Goal: Communication & Community: Answer question/provide support

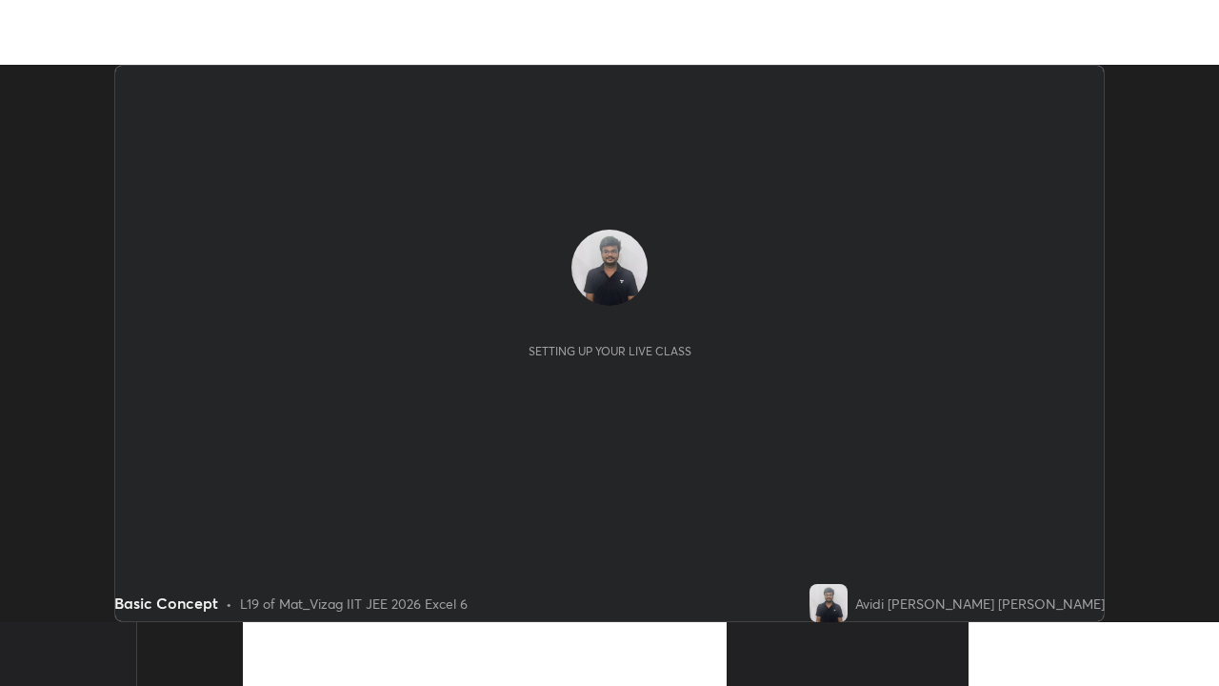
scroll to position [557, 1218]
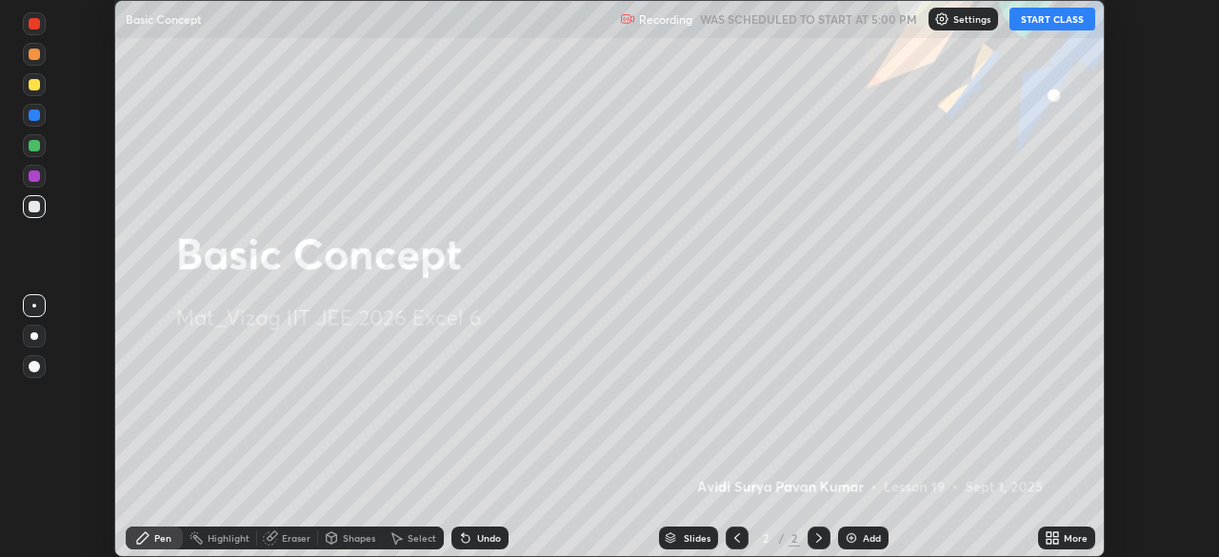
click at [1047, 29] on button "START CLASS" at bounding box center [1053, 19] width 86 height 23
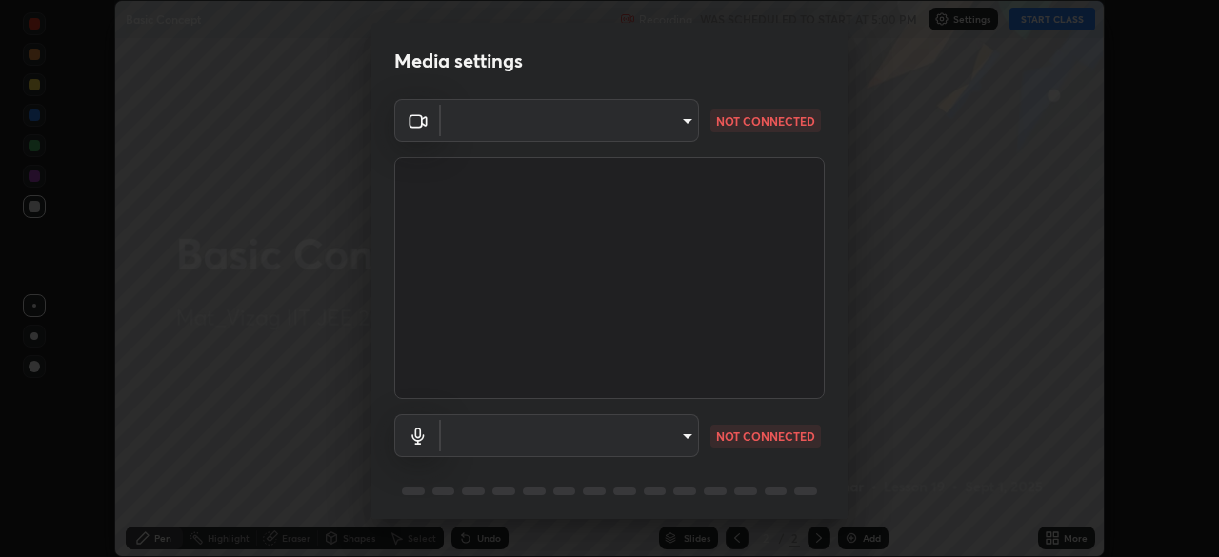
type input "359b0c2fb2d22ad11c48a9d20da28c30b8d2b6f3407690bdf719b12c3c7a5d7b"
type input "default"
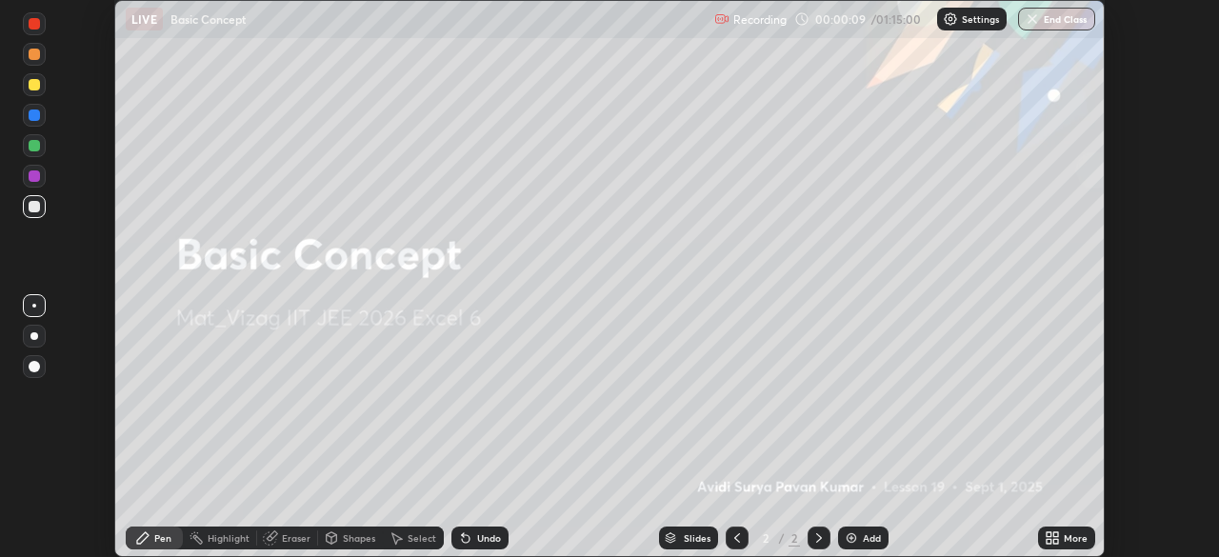
click at [876, 545] on div "Add" at bounding box center [863, 538] width 50 height 23
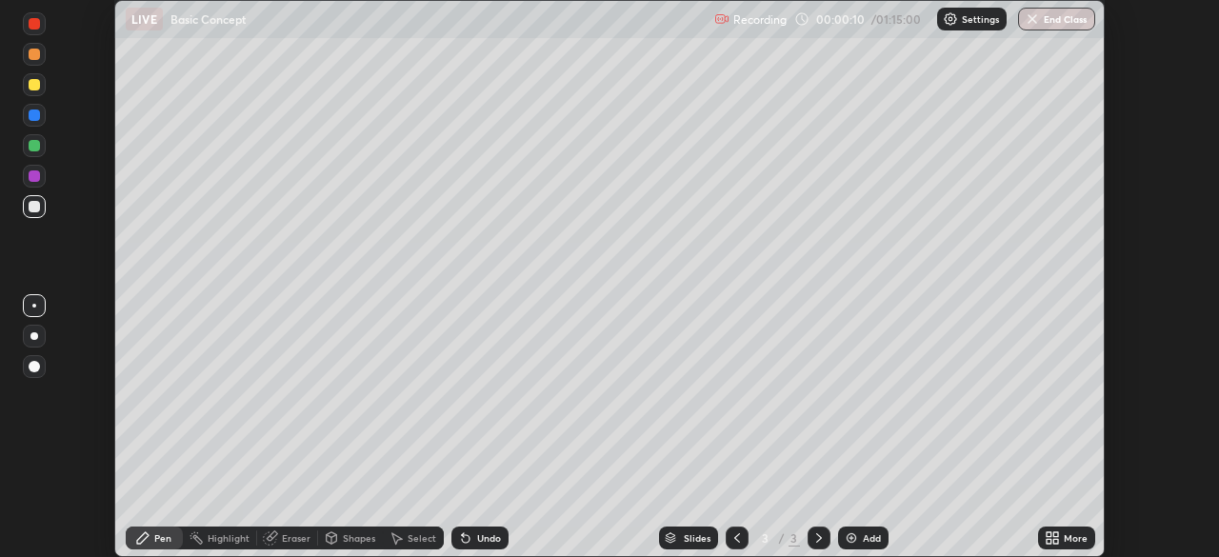
click at [1066, 534] on div "More" at bounding box center [1076, 538] width 24 height 10
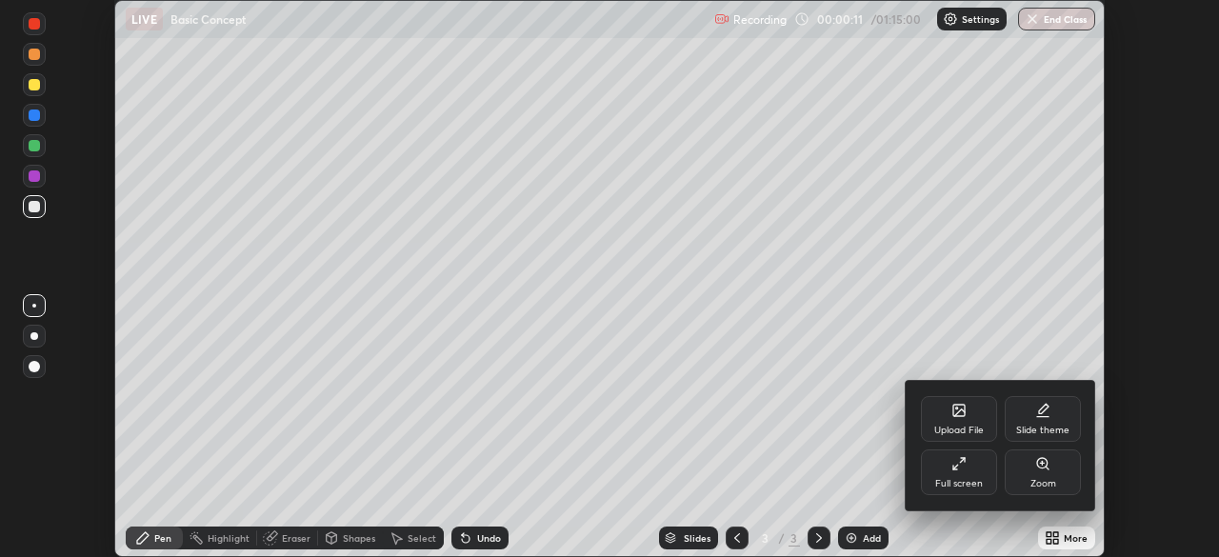
click at [972, 472] on div "Full screen" at bounding box center [959, 473] width 76 height 46
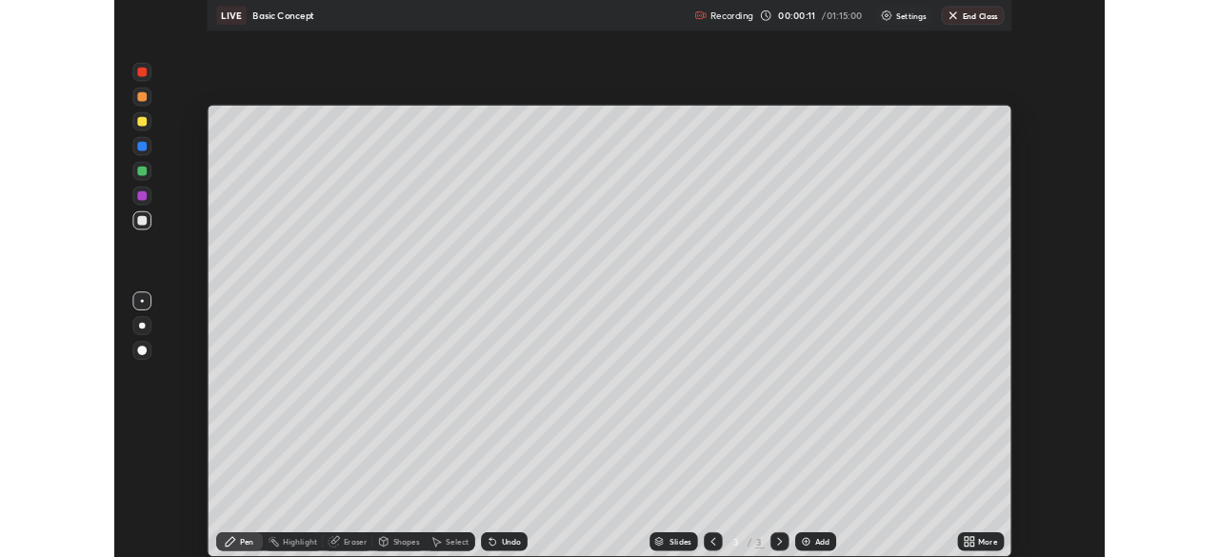
scroll to position [686, 1219]
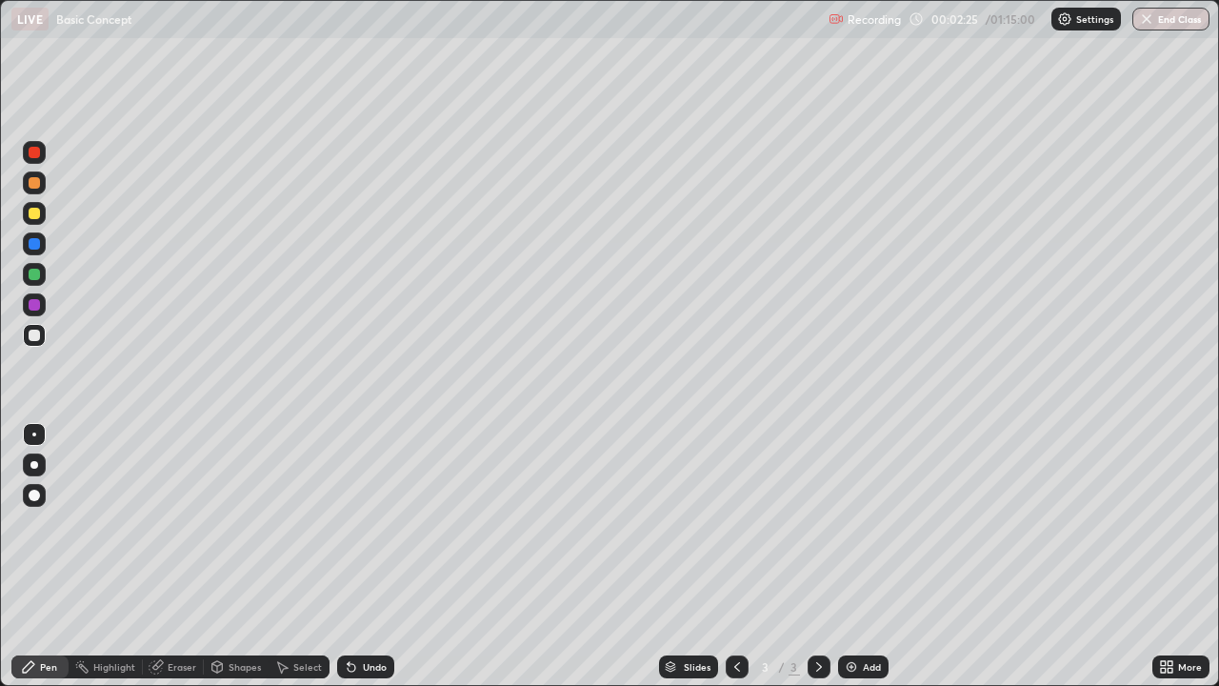
click at [34, 465] on div at bounding box center [34, 465] width 8 height 8
click at [870, 556] on div "Add" at bounding box center [863, 666] width 50 height 23
click at [864, 556] on div "Add" at bounding box center [872, 667] width 18 height 10
click at [179, 556] on div "Eraser" at bounding box center [182, 667] width 29 height 10
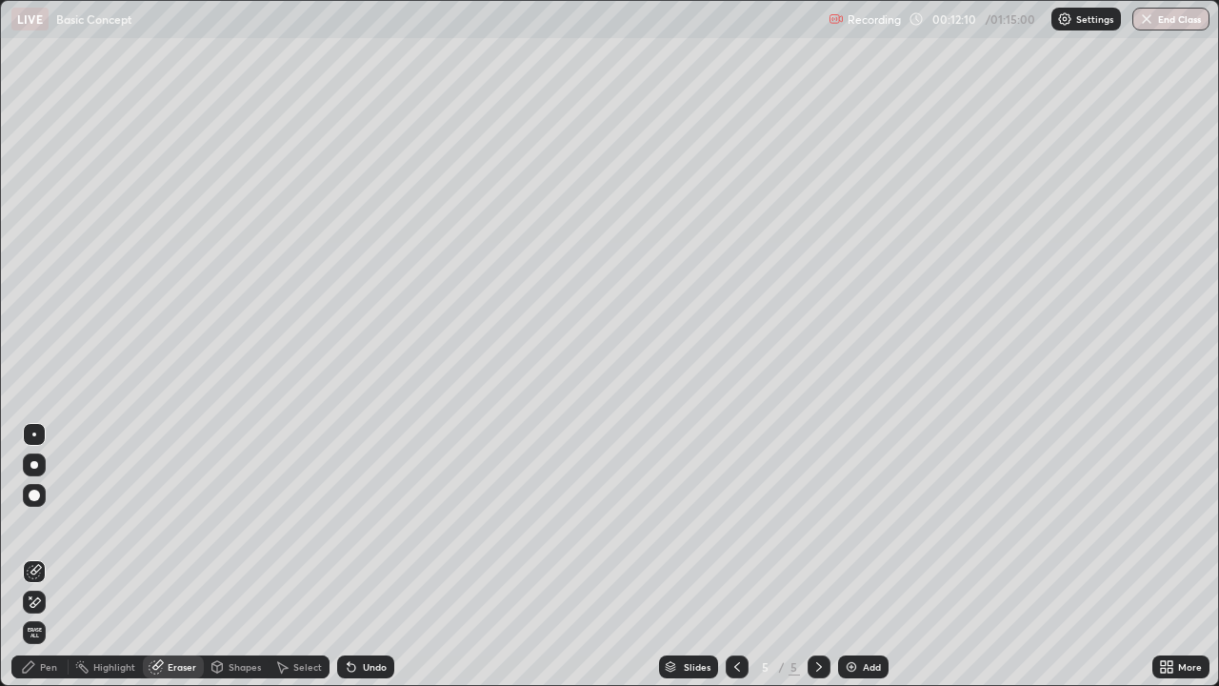
click at [51, 556] on div "Pen" at bounding box center [48, 667] width 17 height 10
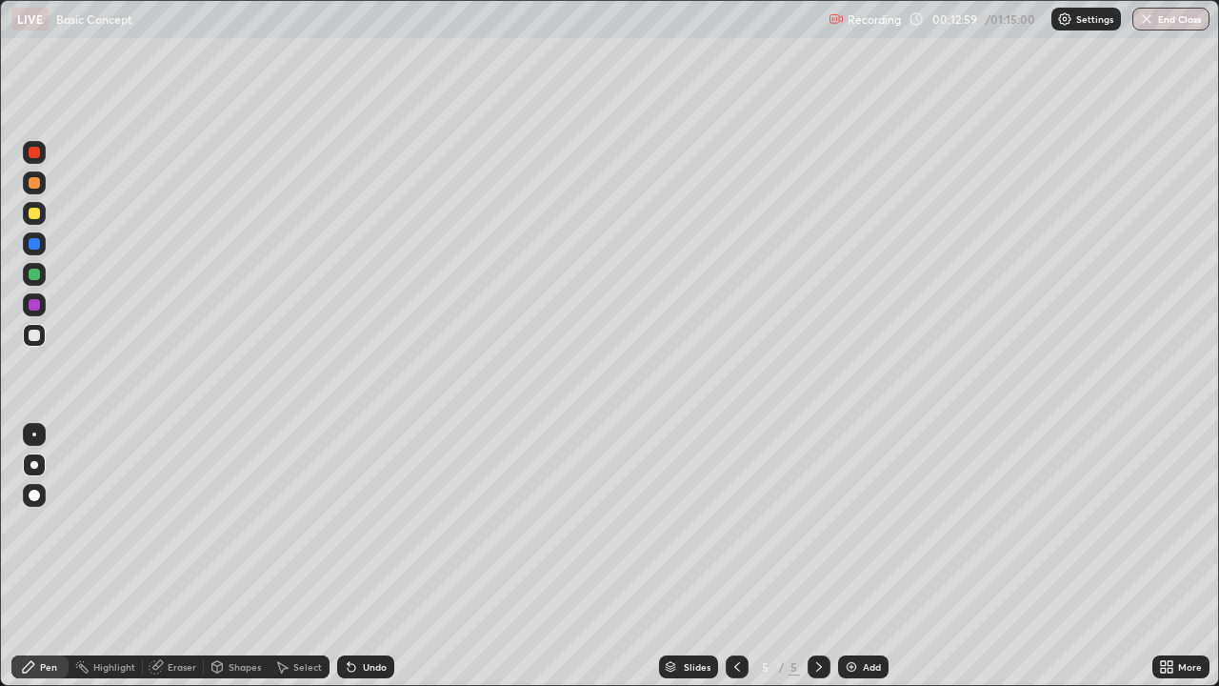
click at [733, 556] on div at bounding box center [737, 666] width 23 height 23
click at [817, 556] on icon at bounding box center [818, 666] width 15 height 15
click at [745, 556] on div at bounding box center [737, 666] width 23 height 23
click at [827, 556] on div at bounding box center [819, 666] width 23 height 23
click at [855, 556] on img at bounding box center [851, 666] width 15 height 15
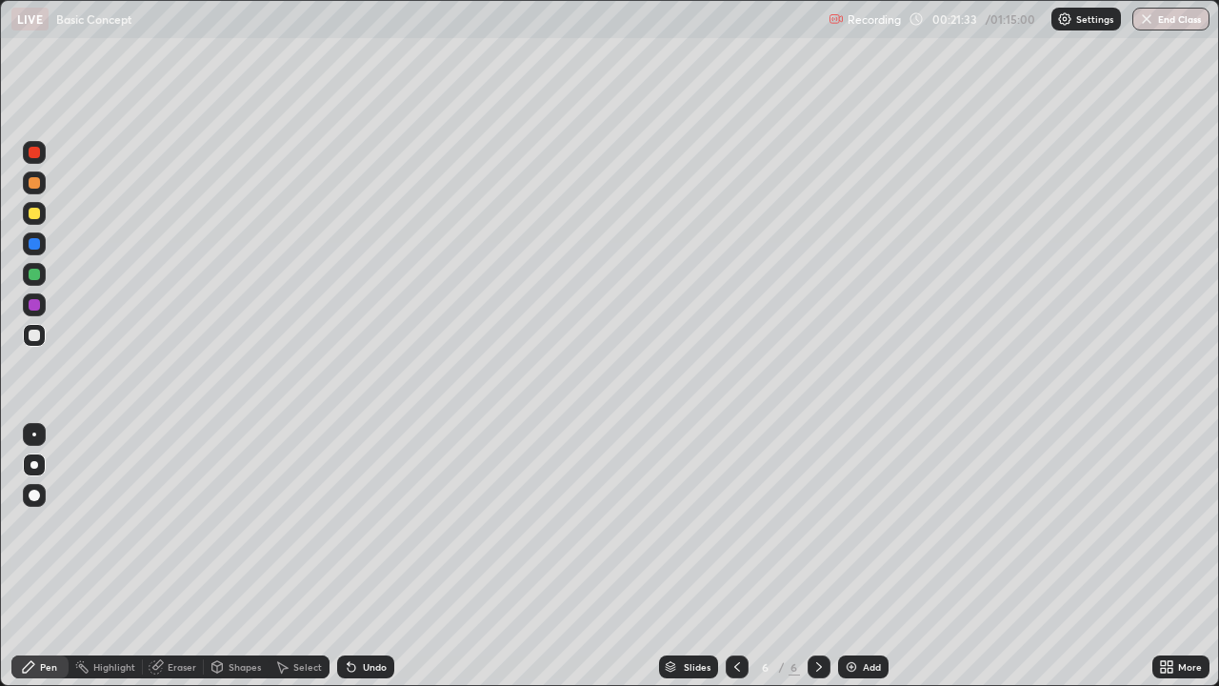
click at [855, 556] on img at bounding box center [851, 666] width 15 height 15
click at [178, 556] on div "Eraser" at bounding box center [182, 667] width 29 height 10
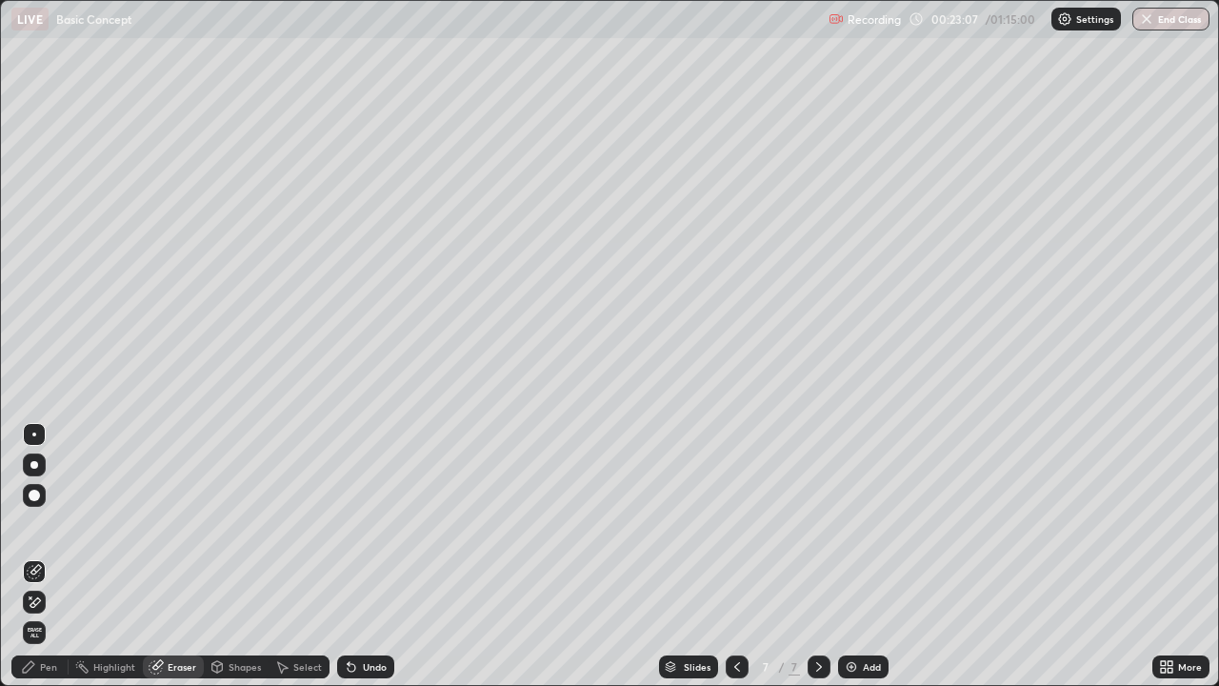
click at [59, 556] on div "Pen" at bounding box center [39, 666] width 57 height 23
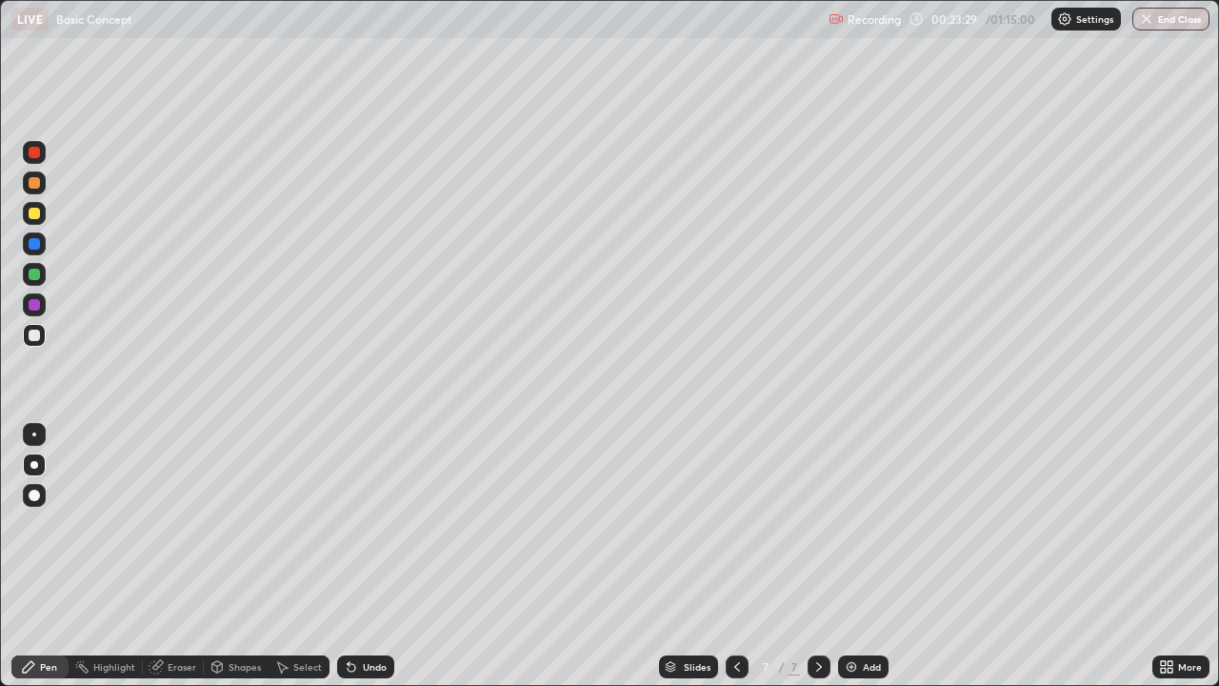
click at [180, 556] on div "Eraser" at bounding box center [182, 667] width 29 height 10
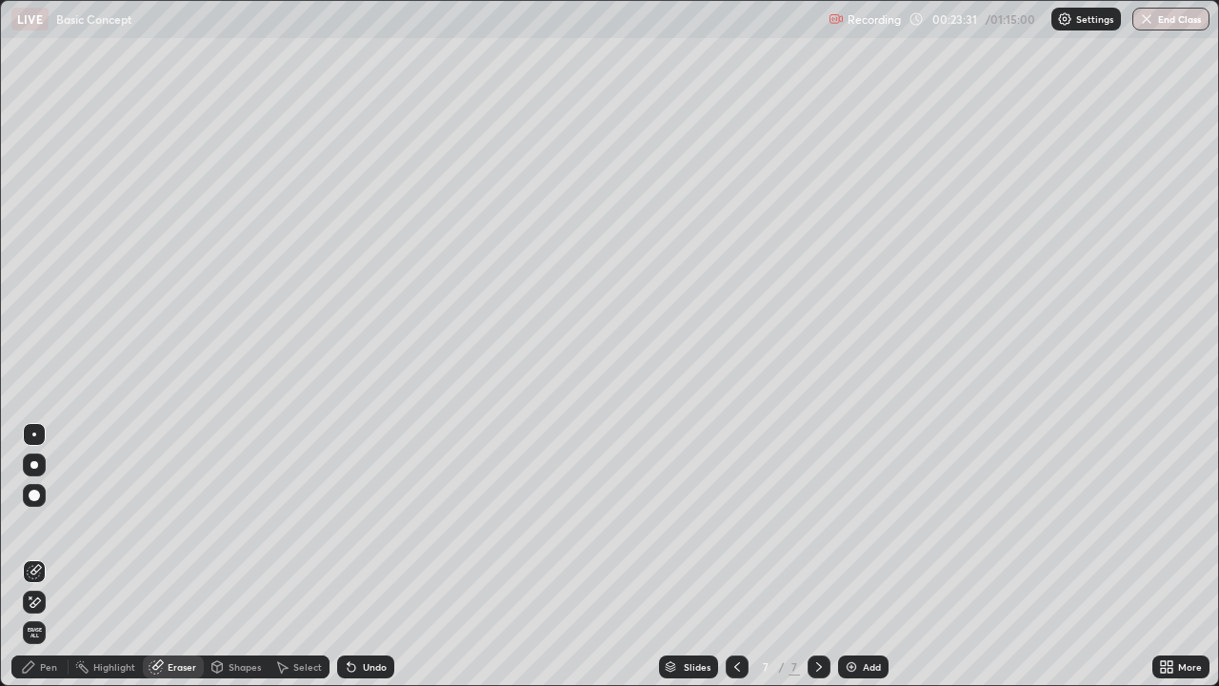
click at [37, 556] on div "Pen" at bounding box center [39, 666] width 57 height 23
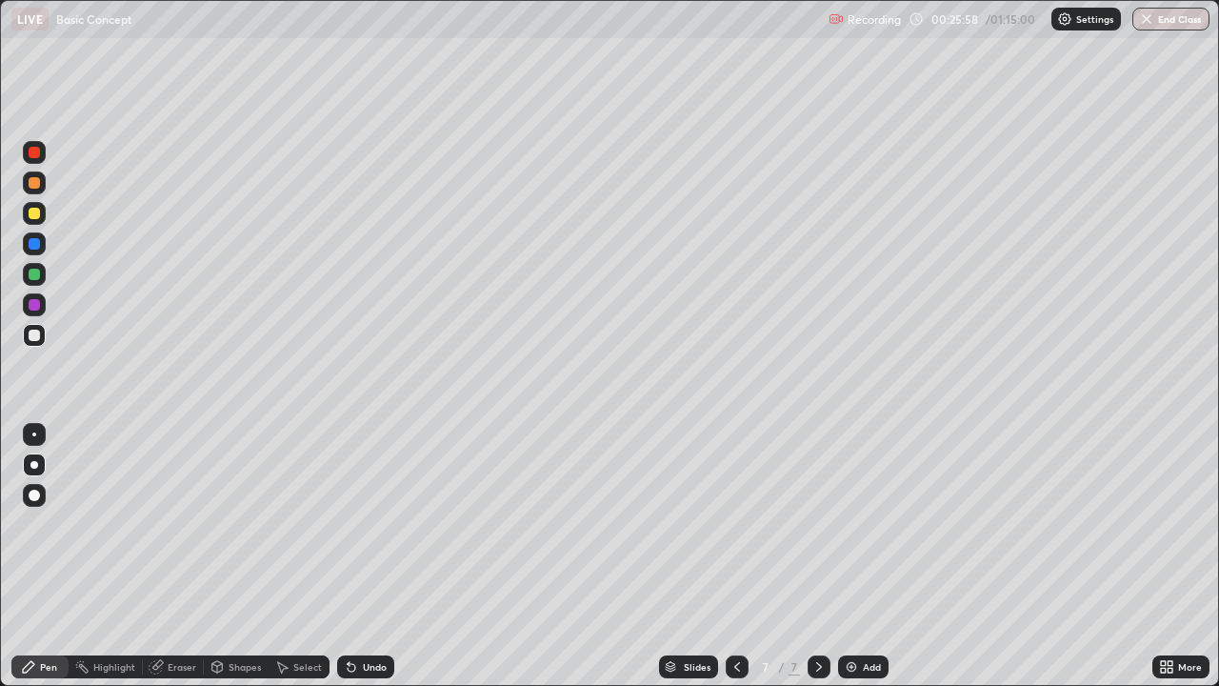
click at [186, 556] on div "Eraser" at bounding box center [182, 667] width 29 height 10
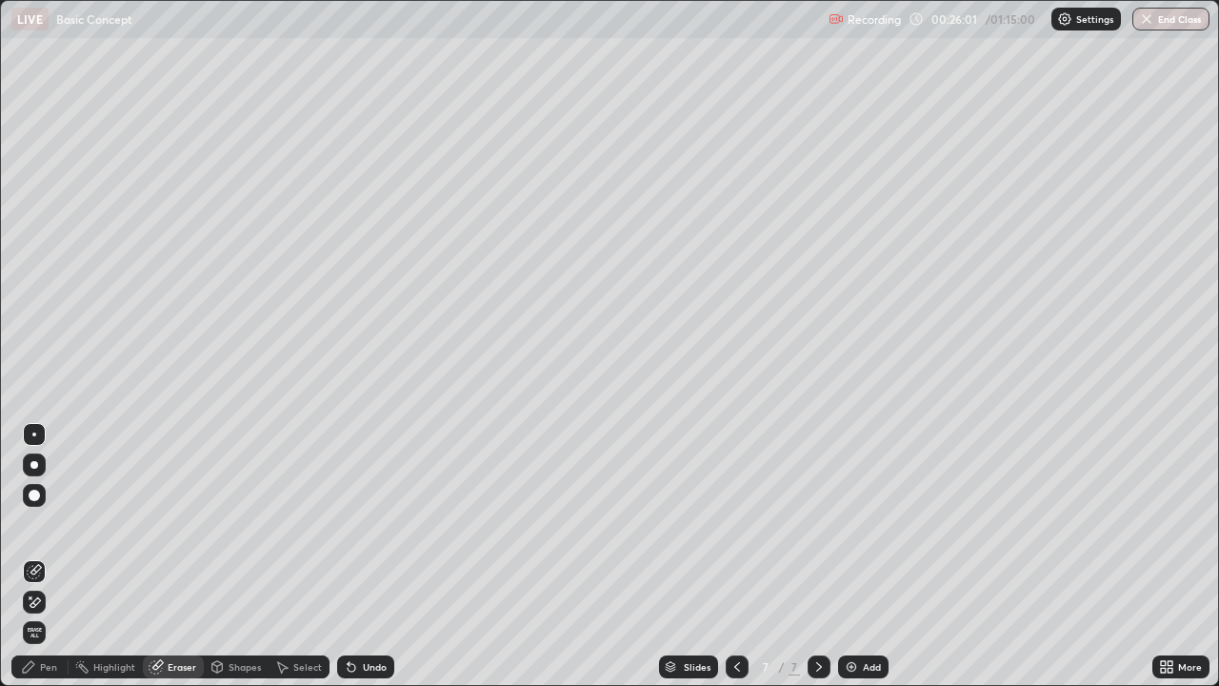
click at [51, 556] on div "Pen" at bounding box center [39, 666] width 57 height 23
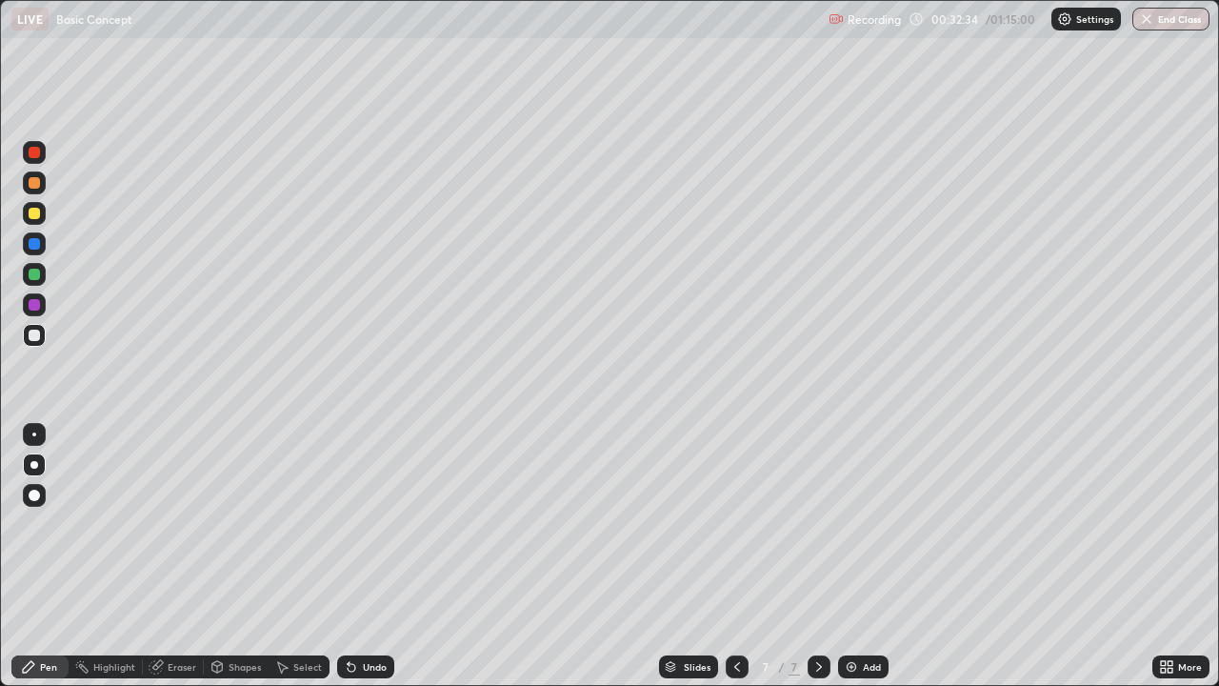
click at [872, 556] on div "Add" at bounding box center [863, 666] width 50 height 23
click at [733, 556] on icon at bounding box center [737, 666] width 15 height 15
click at [847, 556] on img at bounding box center [851, 666] width 15 height 15
click at [856, 556] on img at bounding box center [851, 666] width 15 height 15
click at [880, 556] on div "Add" at bounding box center [863, 666] width 50 height 23
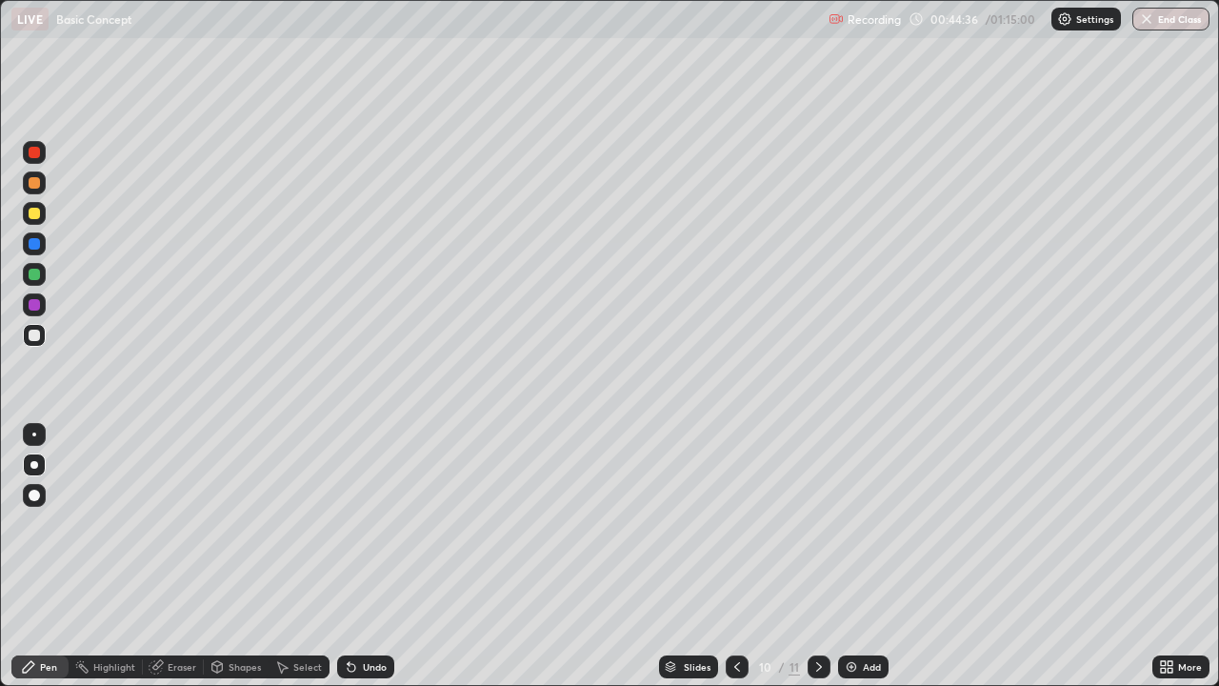
click at [870, 556] on div "Add" at bounding box center [863, 666] width 50 height 23
click at [1175, 17] on button "End Class" at bounding box center [1170, 19] width 77 height 23
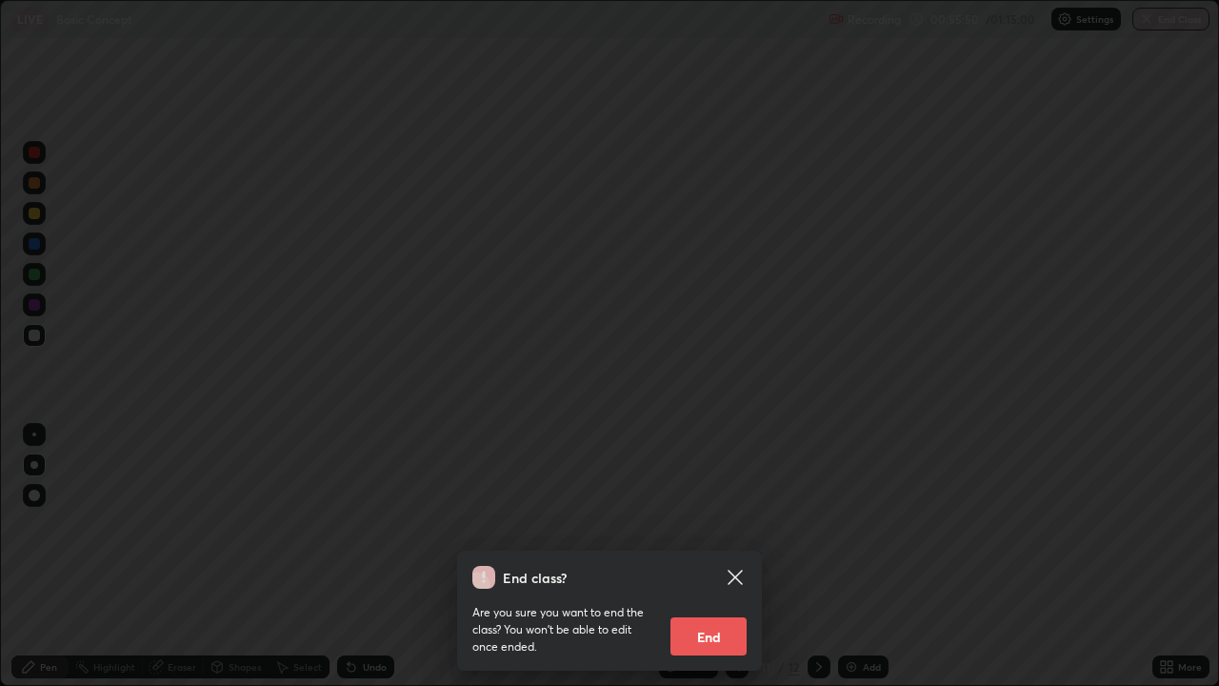
click at [704, 556] on button "End" at bounding box center [708, 636] width 76 height 38
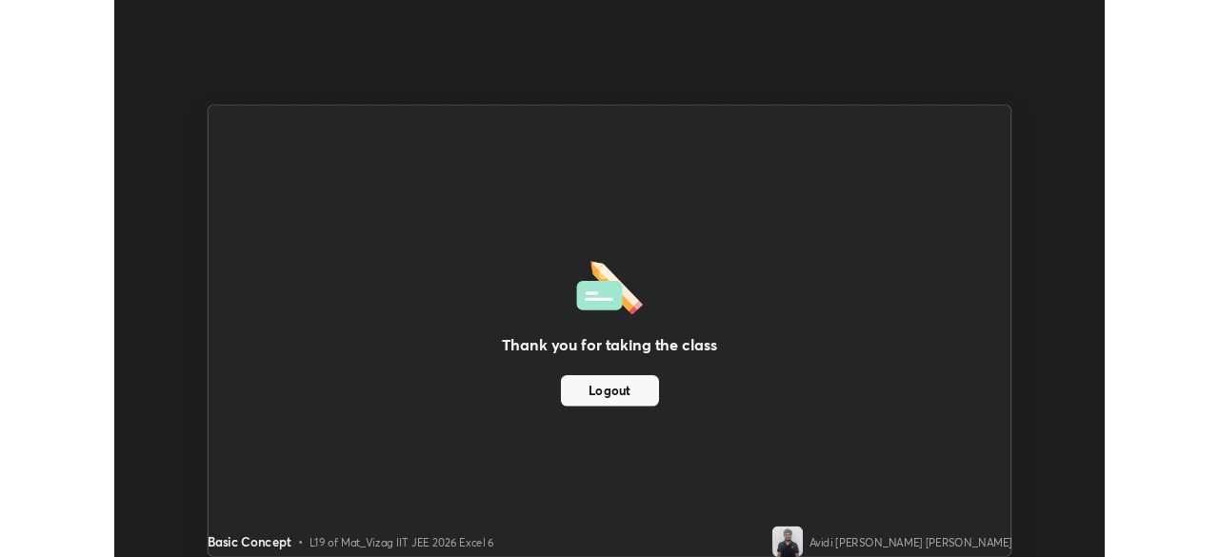
scroll to position [94683, 94021]
